Goal: Transaction & Acquisition: Purchase product/service

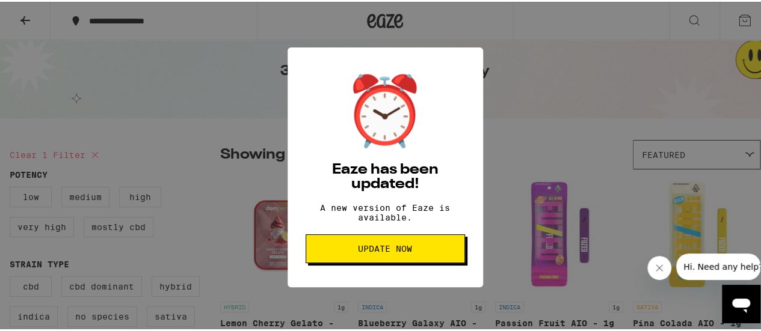
click at [378, 251] on span "Update Now" at bounding box center [385, 247] width 54 height 8
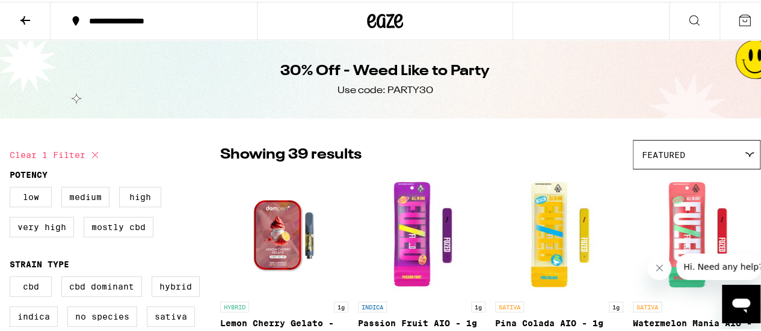
click at [94, 153] on icon at bounding box center [95, 153] width 14 height 14
checkbox input "false"
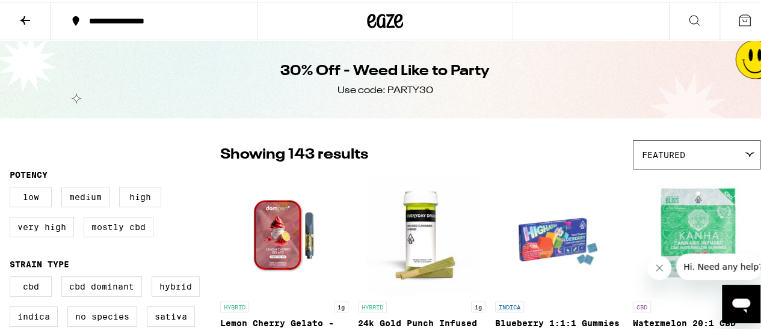
click at [394, 21] on icon at bounding box center [398, 19] width 9 height 14
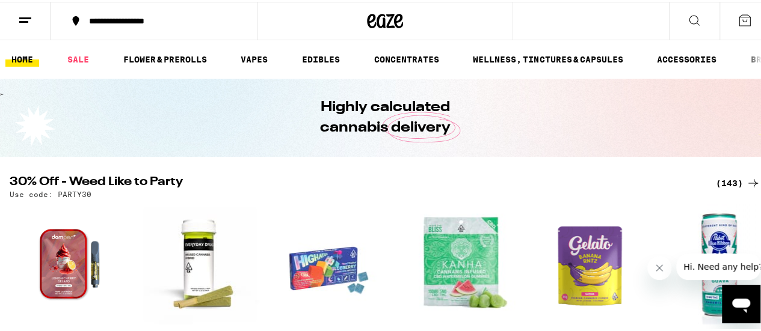
click at [722, 179] on div "(143)" at bounding box center [738, 181] width 45 height 14
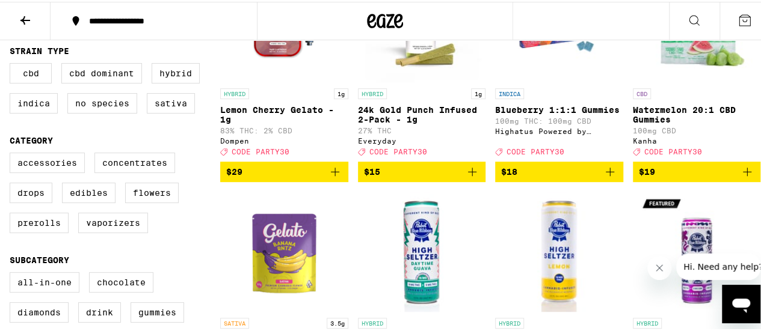
scroll to position [216, 0]
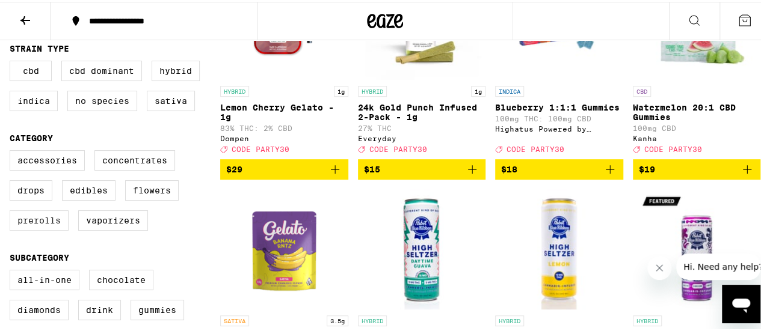
click at [39, 229] on label "Prerolls" at bounding box center [39, 219] width 59 height 20
click at [13, 151] on input "Prerolls" at bounding box center [12, 150] width 1 height 1
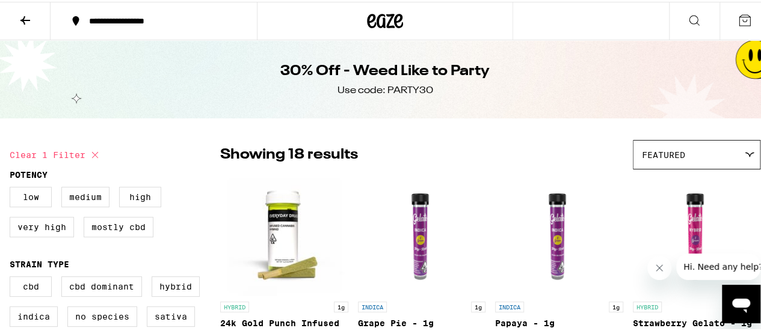
click at [95, 152] on icon at bounding box center [95, 153] width 14 height 14
checkbox input "false"
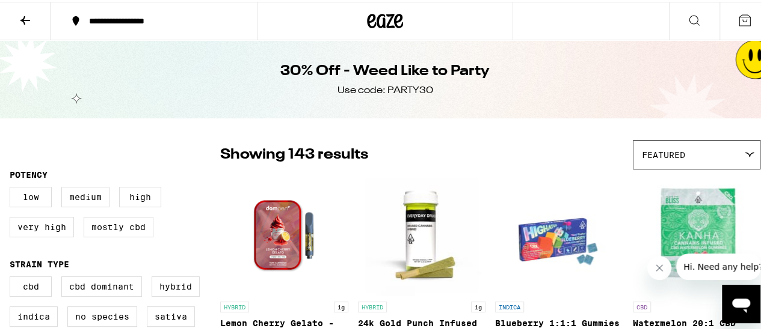
click at [367, 26] on icon at bounding box center [385, 19] width 36 height 22
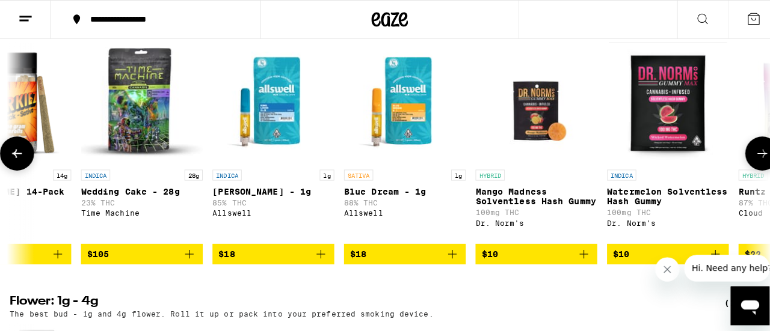
scroll to position [0, 437]
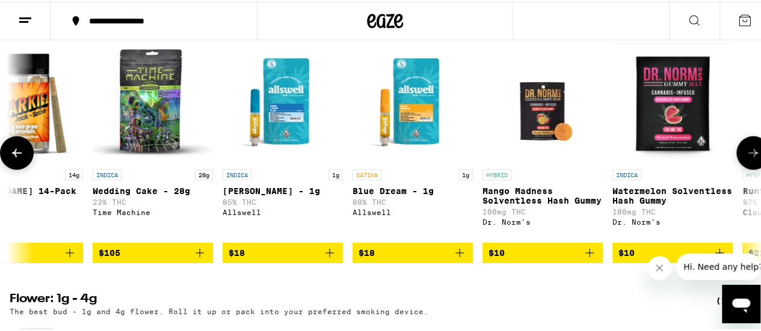
click at [299, 162] on img "Open page for King Louis XIII - 1g from Allswell" at bounding box center [283, 101] width 120 height 120
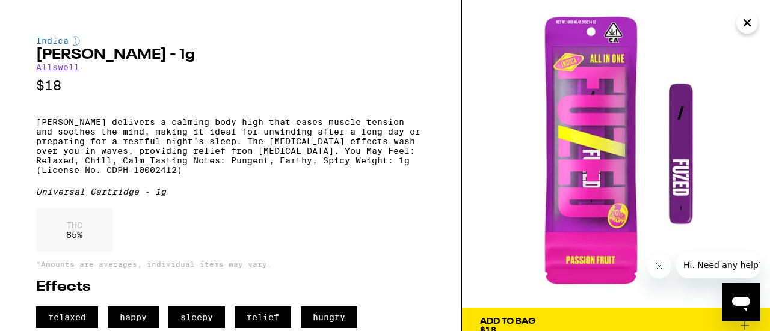
click at [72, 70] on link "Allswell" at bounding box center [57, 68] width 43 height 10
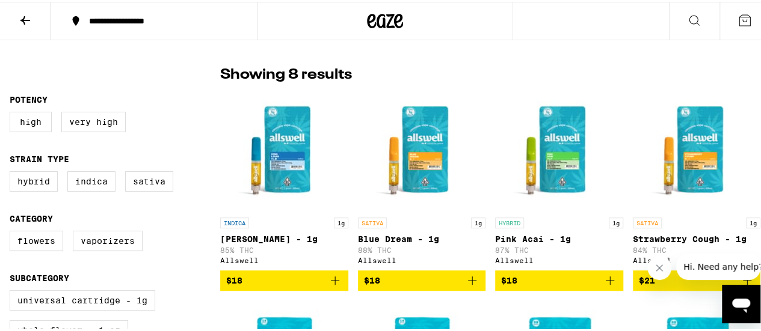
scroll to position [318, 0]
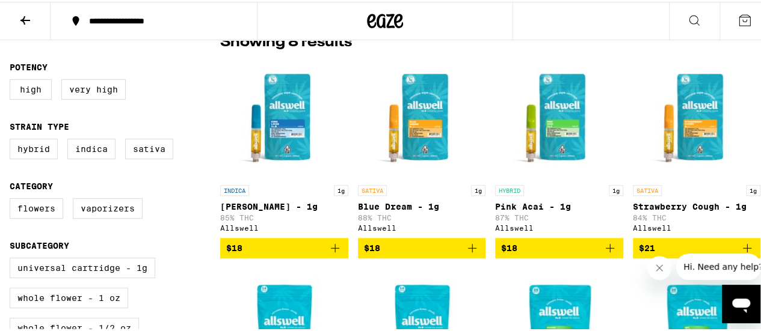
click at [334, 248] on icon "Add to bag" at bounding box center [335, 246] width 14 height 14
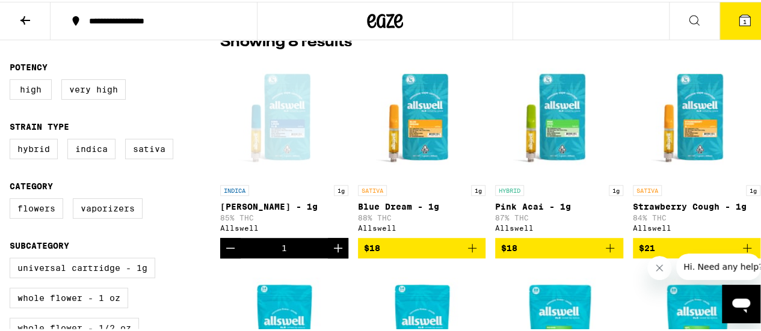
click at [334, 248] on icon "Increment" at bounding box center [338, 246] width 14 height 14
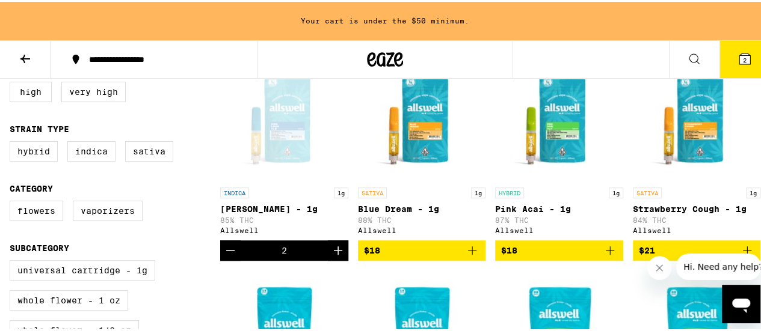
scroll to position [354, 0]
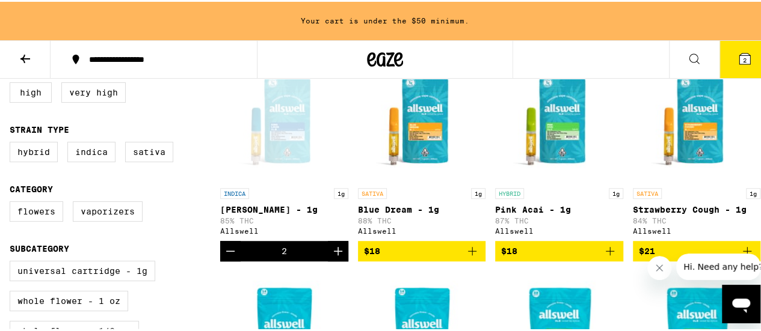
click at [235, 251] on icon "Decrement" at bounding box center [230, 249] width 14 height 14
click at [340, 256] on icon "Increment" at bounding box center [338, 249] width 14 height 14
click at [468, 250] on icon "Add to bag" at bounding box center [472, 249] width 14 height 14
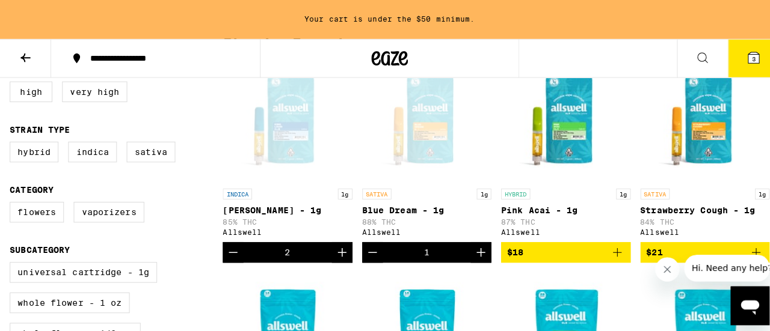
scroll to position [315, 0]
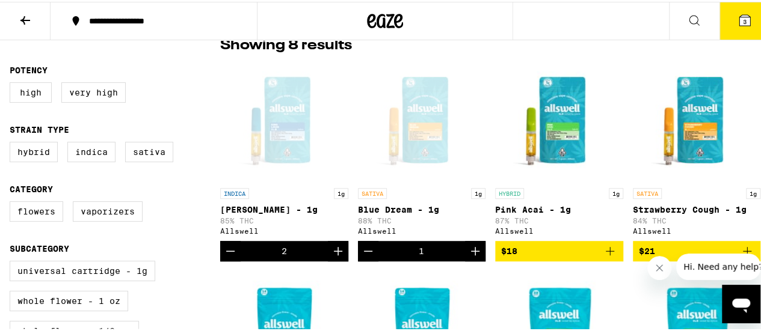
click at [743, 20] on span "3" at bounding box center [745, 19] width 4 height 7
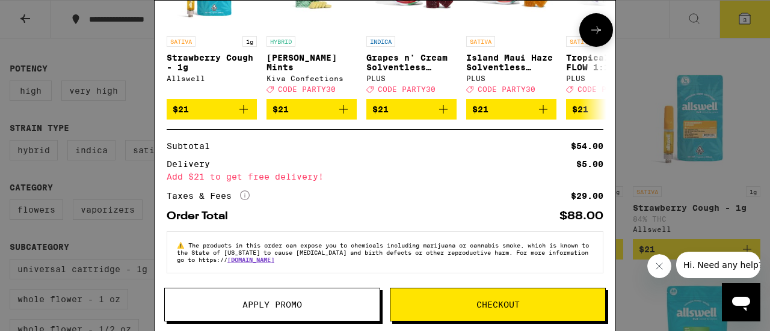
scroll to position [224, 0]
click at [598, 17] on icon at bounding box center [596, 19] width 7 height 7
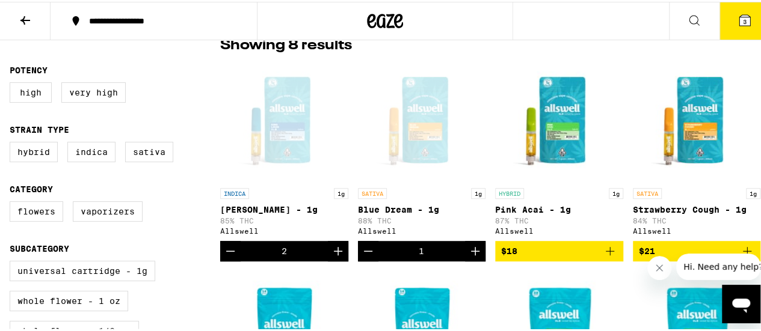
click at [738, 27] on button "3" at bounding box center [744, 19] width 51 height 37
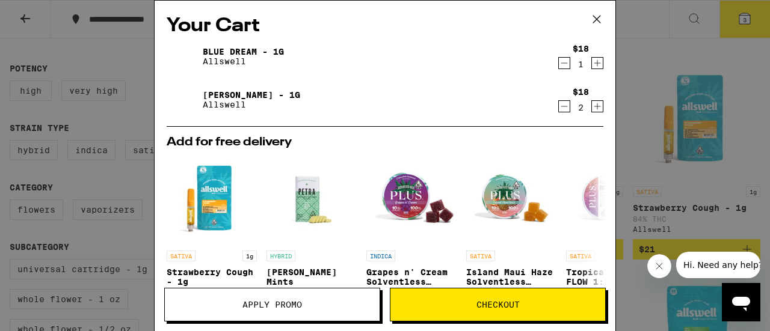
click at [559, 100] on icon "Decrement" at bounding box center [564, 106] width 11 height 14
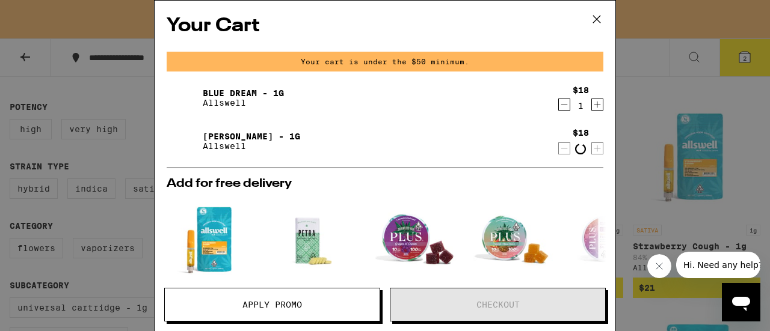
scroll to position [354, 0]
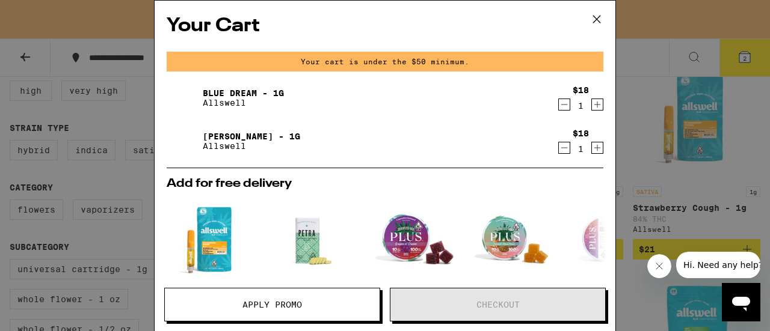
click at [559, 100] on icon "Decrement" at bounding box center [564, 104] width 11 height 14
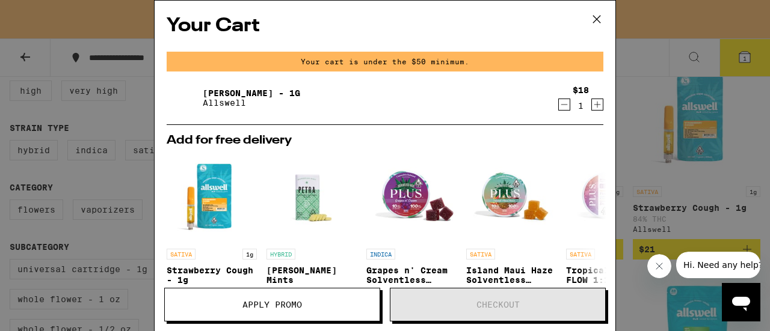
click at [559, 105] on icon "Decrement" at bounding box center [564, 104] width 11 height 14
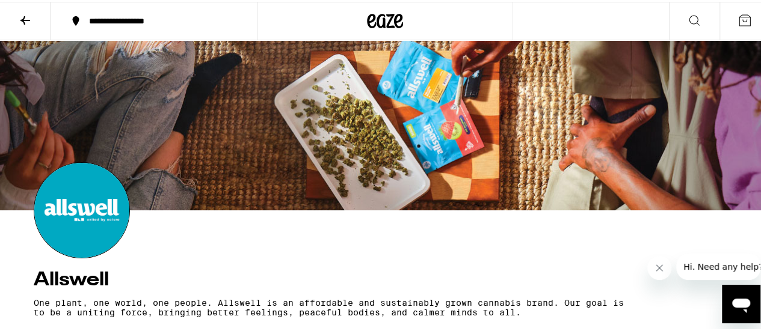
click at [28, 18] on icon at bounding box center [25, 18] width 10 height 8
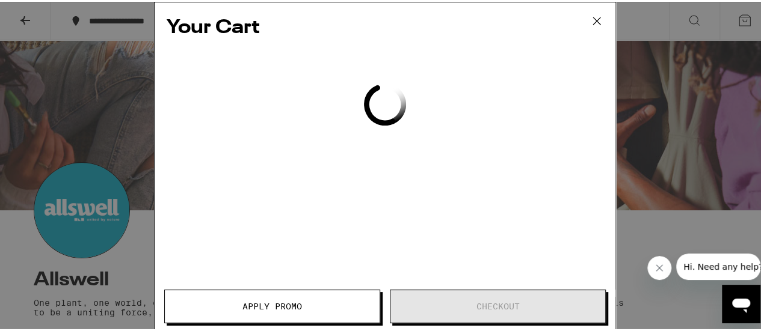
scroll to position [315, 0]
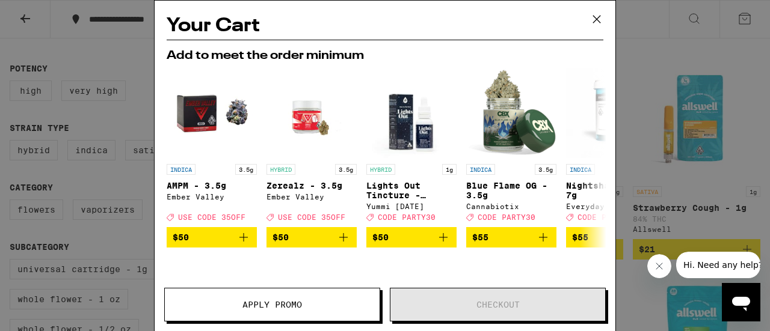
click at [600, 22] on icon at bounding box center [597, 19] width 18 height 18
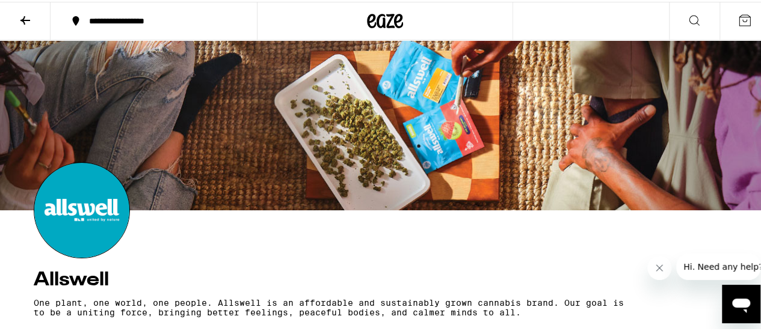
click at [378, 25] on icon at bounding box center [385, 19] width 18 height 14
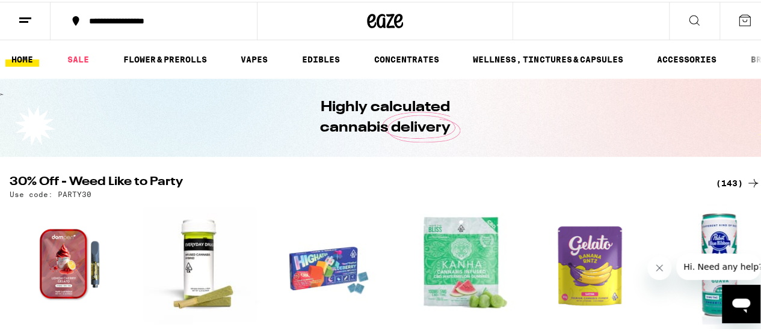
click at [733, 182] on div "(143)" at bounding box center [738, 181] width 45 height 14
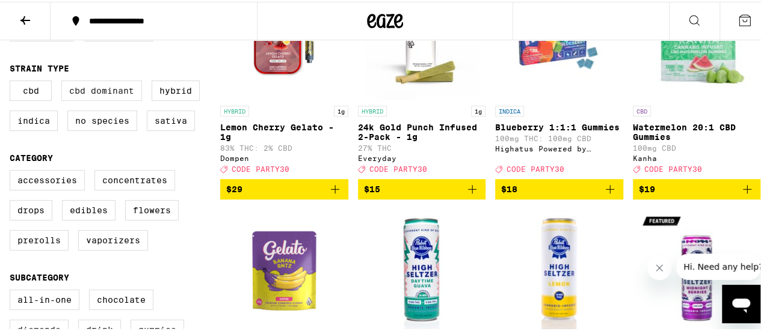
scroll to position [229, 0]
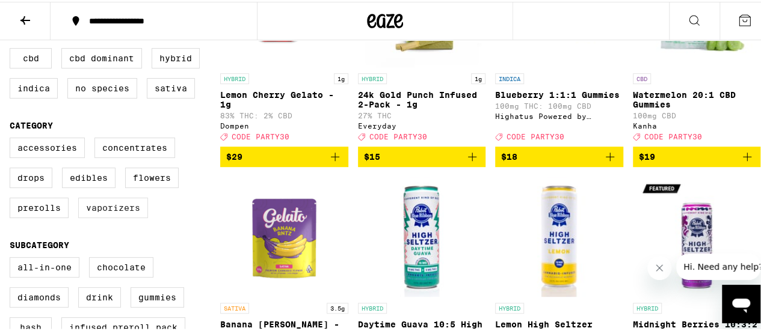
click at [137, 213] on label "Vaporizers" at bounding box center [113, 206] width 70 height 20
click at [13, 138] on input "Vaporizers" at bounding box center [12, 138] width 1 height 1
checkbox input "true"
